Goal: Check status: Check status

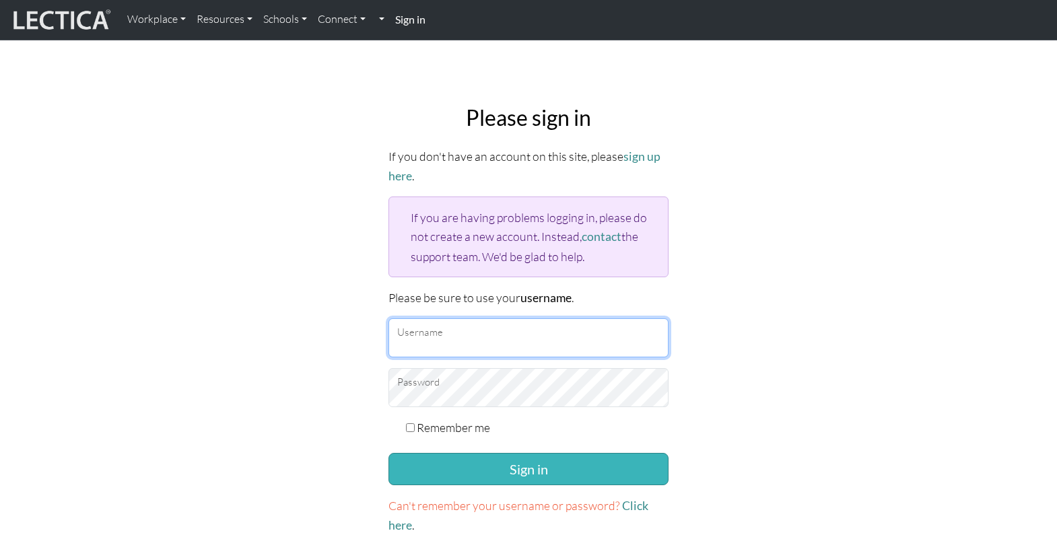
type input "TaddyAO2025"
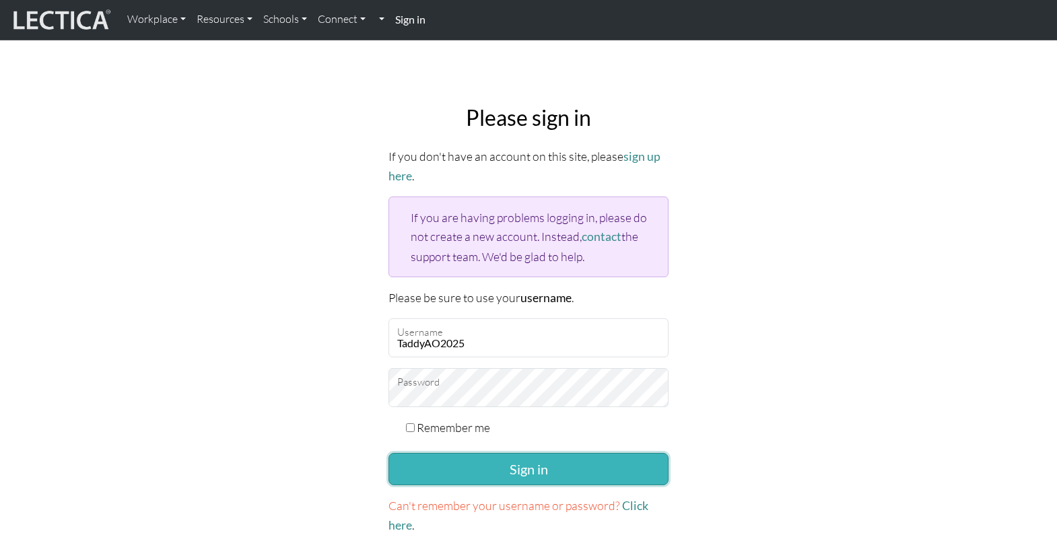
click at [514, 457] on button "Sign in" at bounding box center [529, 469] width 280 height 32
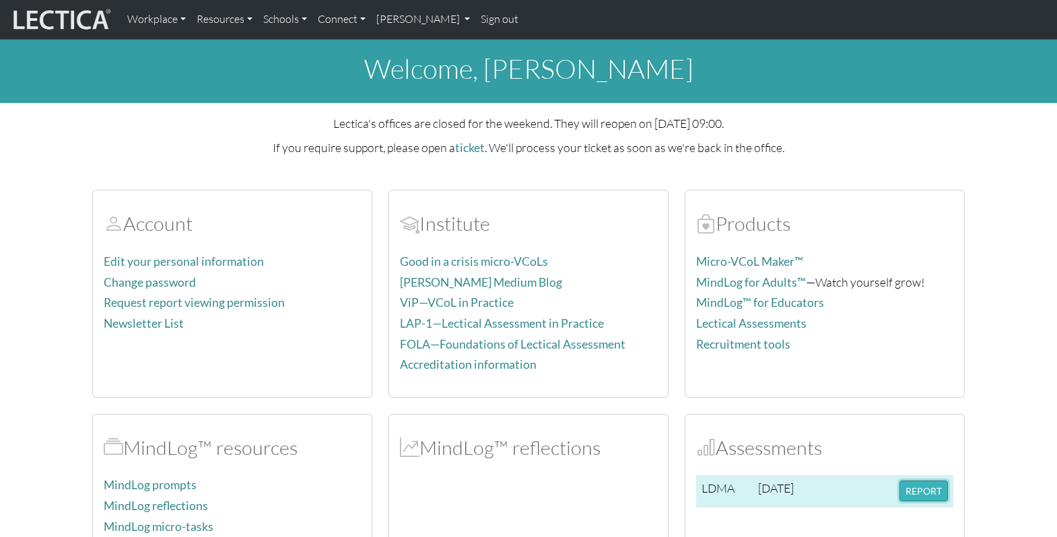
click at [923, 486] on button "REPORT" at bounding box center [924, 491] width 48 height 21
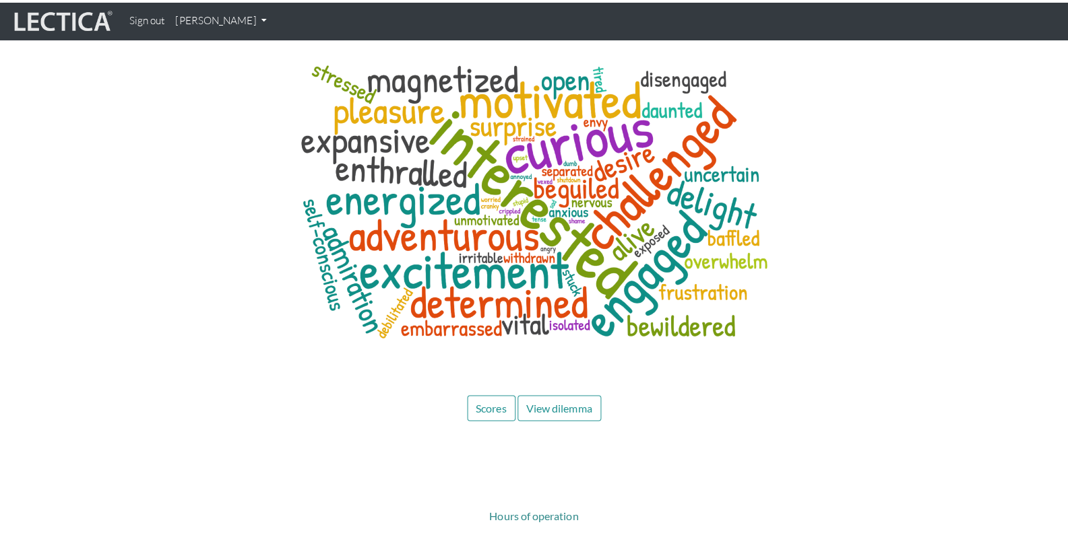
scroll to position [6350, 0]
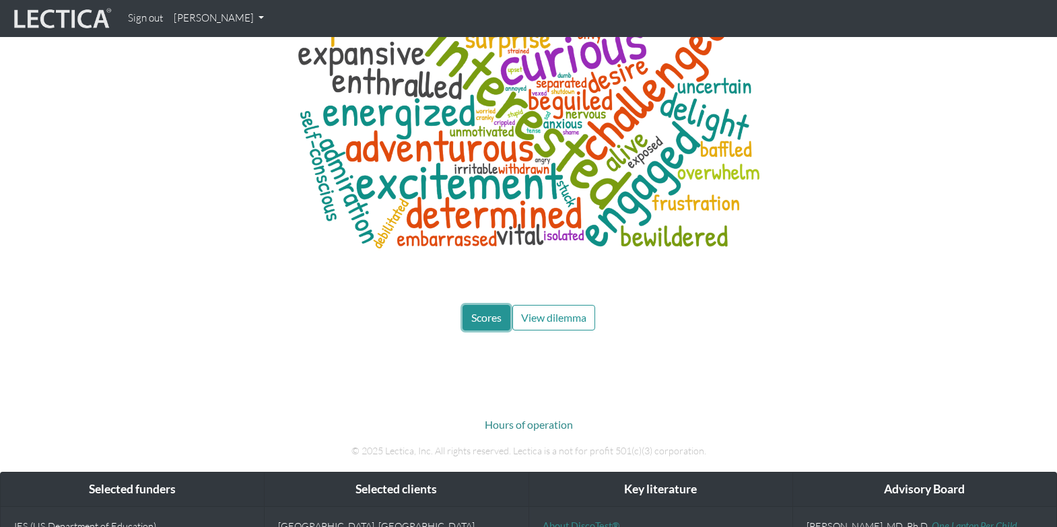
click at [502, 305] on button "Scores" at bounding box center [487, 318] width 48 height 26
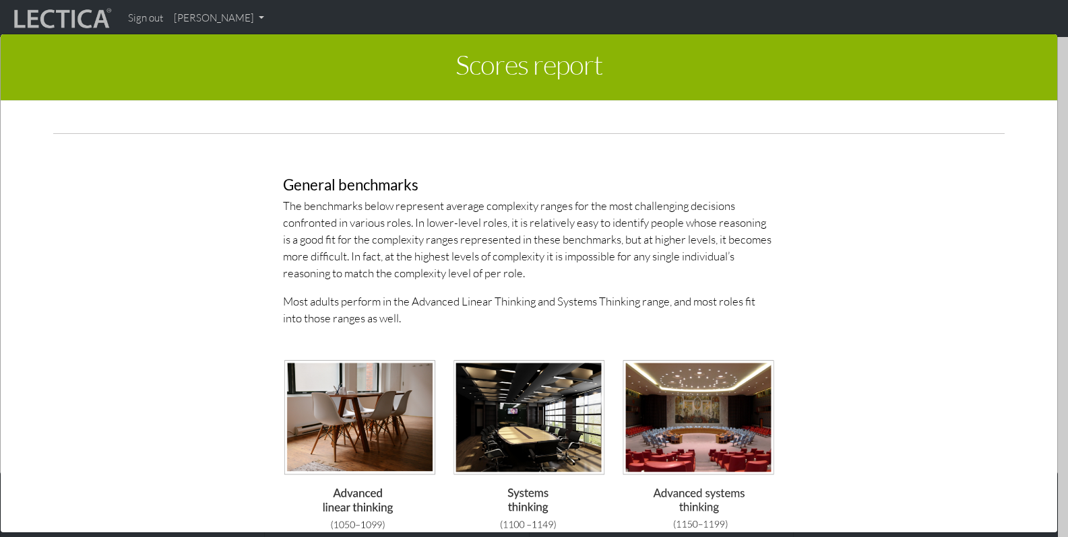
scroll to position [3547, 0]
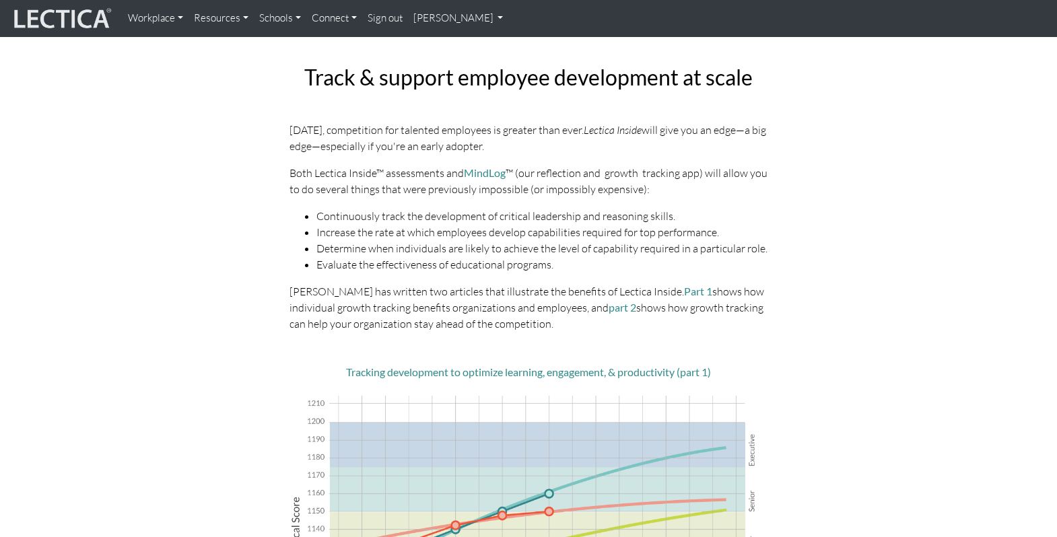
drag, startPoint x: 1058, startPoint y: 118, endPoint x: 932, endPoint y: 127, distance: 126.3
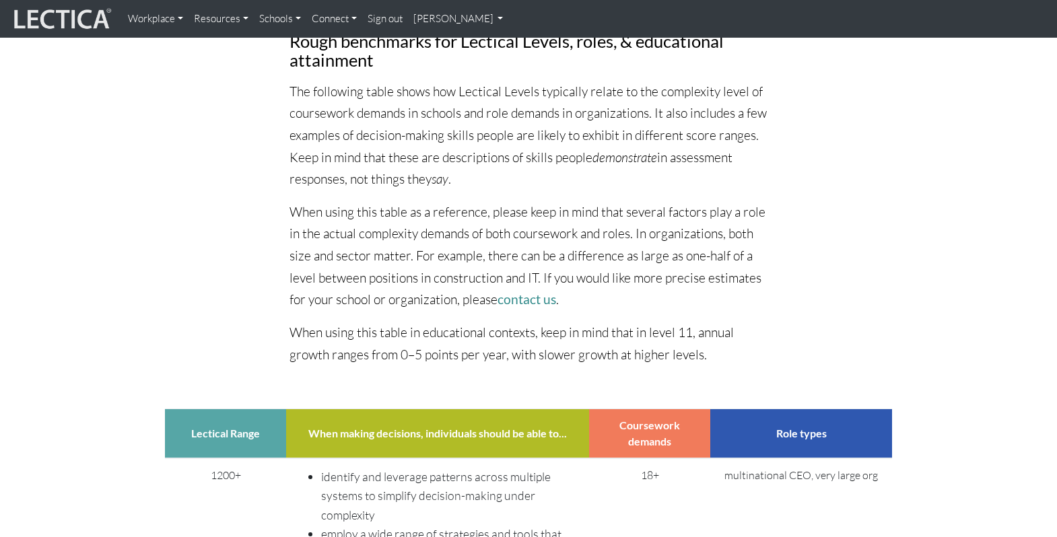
scroll to position [4313, 0]
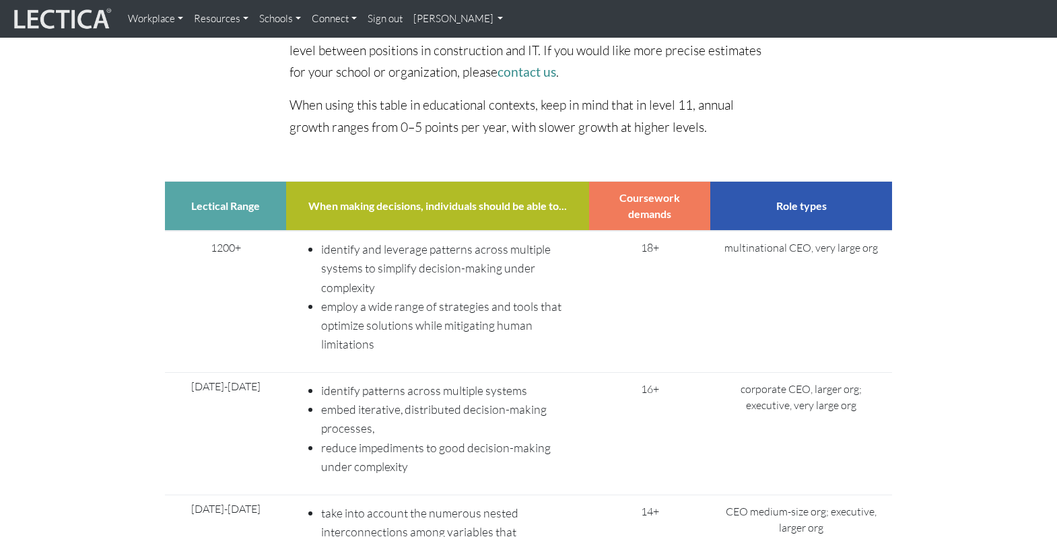
drag, startPoint x: 1060, startPoint y: 41, endPoint x: 1010, endPoint y: 387, distance: 349.0
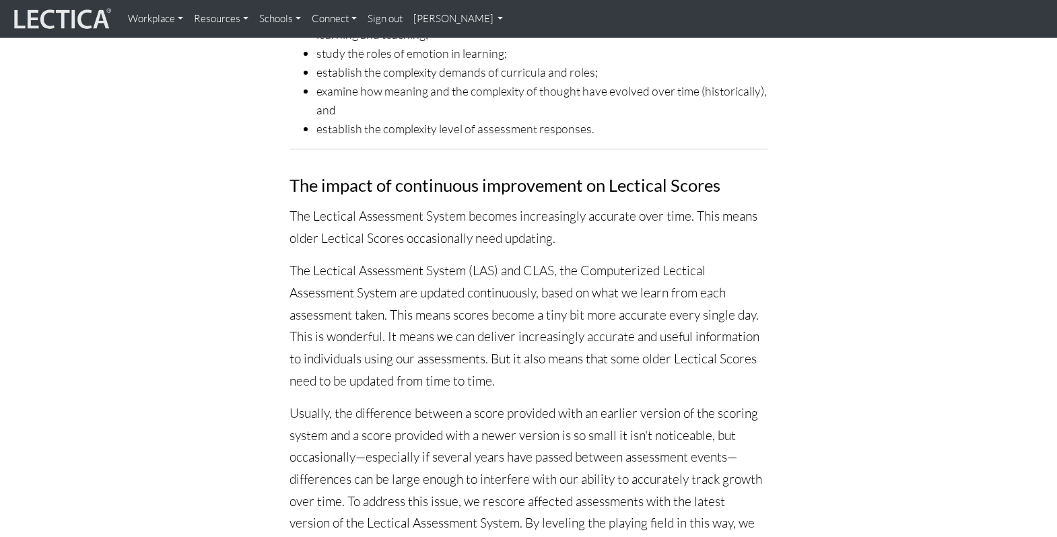
scroll to position [750, 0]
